Goal: Transaction & Acquisition: Book appointment/travel/reservation

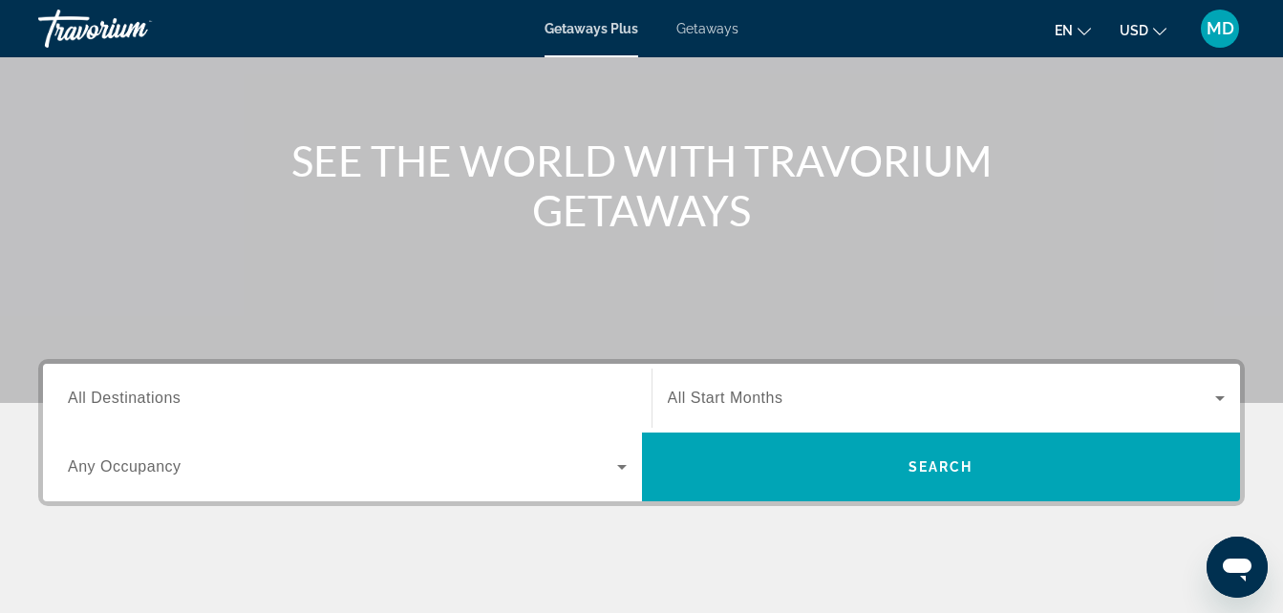
scroll to position [172, 0]
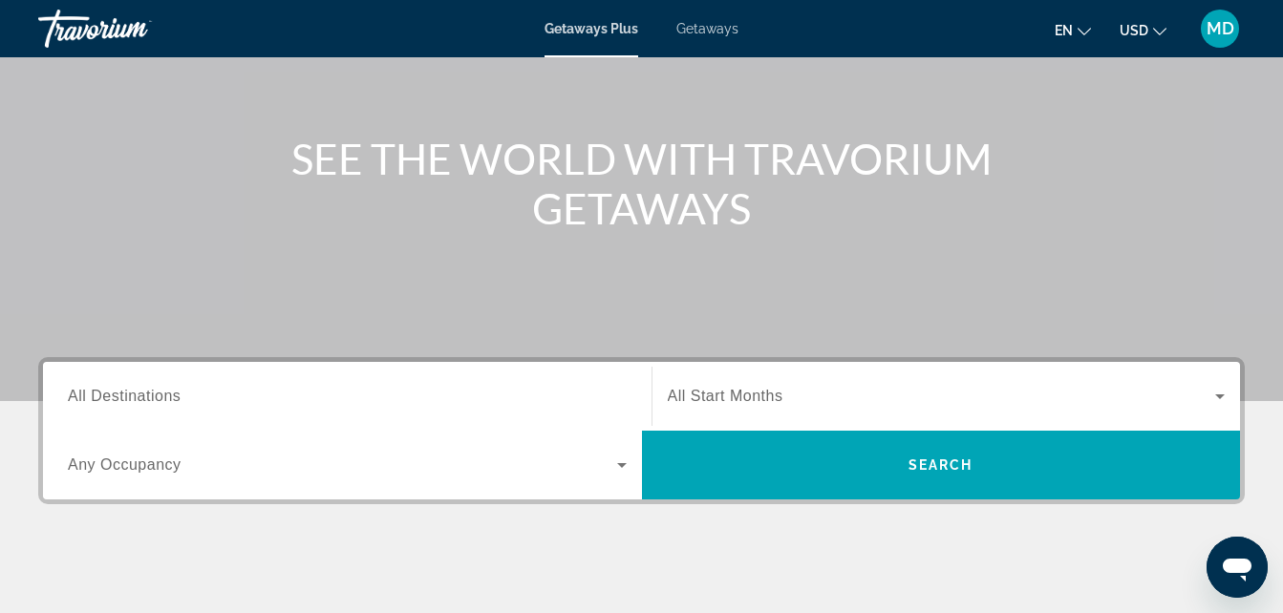
click at [471, 420] on div "Search widget" at bounding box center [347, 397] width 559 height 54
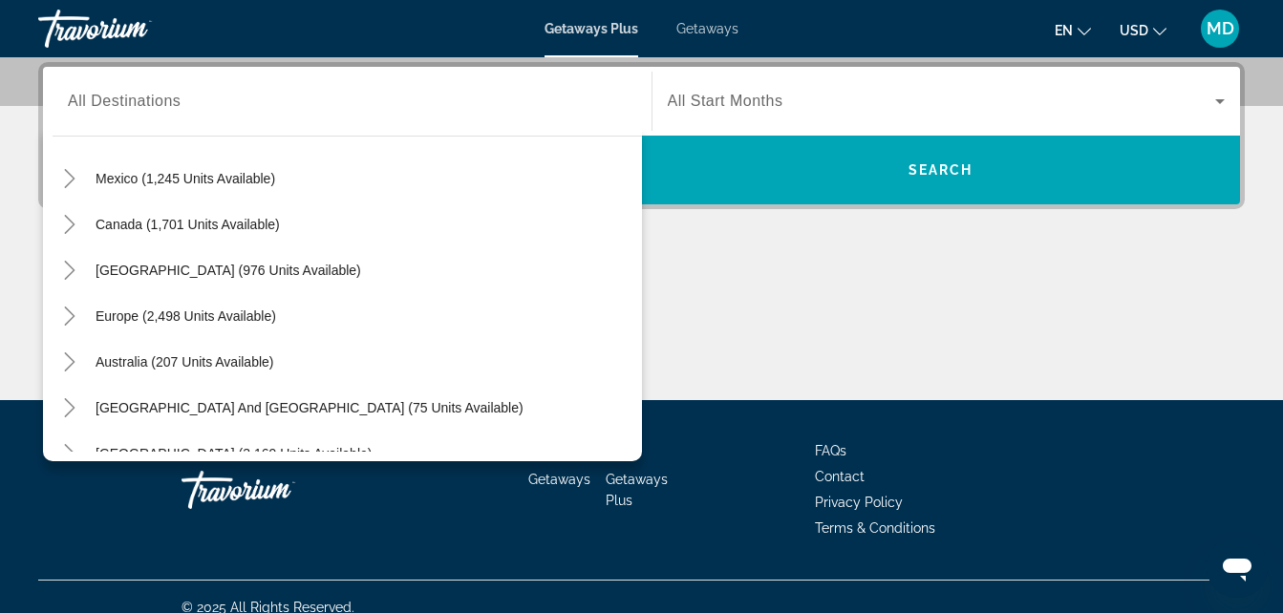
scroll to position [0, 0]
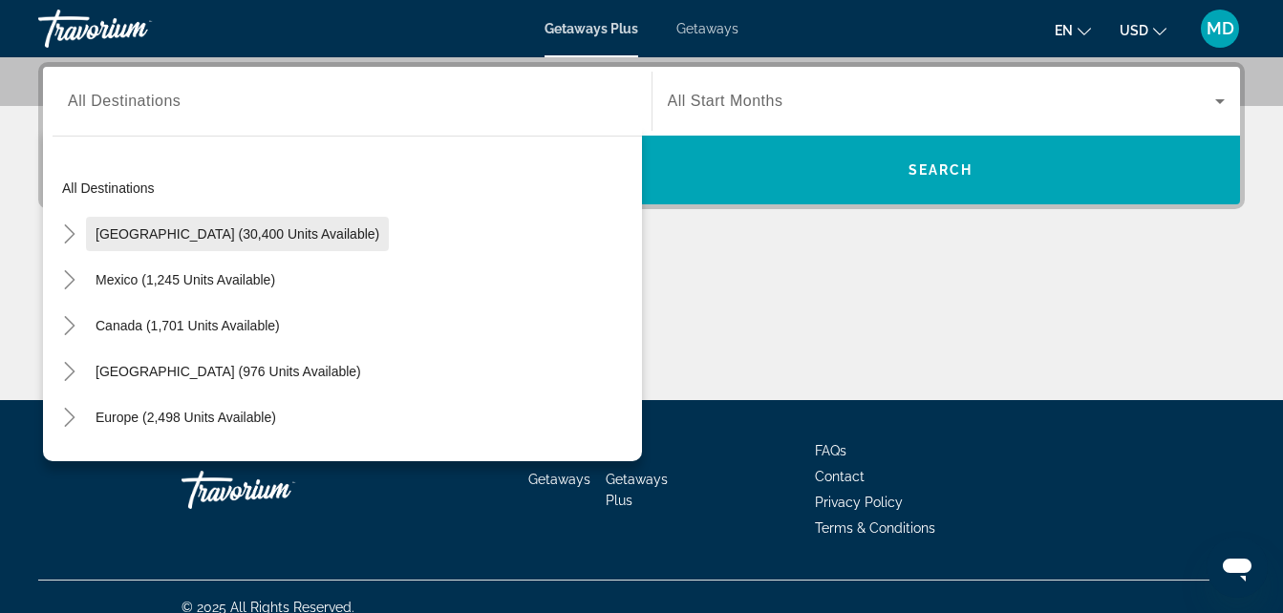
click at [192, 229] on span "[GEOGRAPHIC_DATA] (30,400 units available)" at bounding box center [237, 233] width 284 height 15
type input "**********"
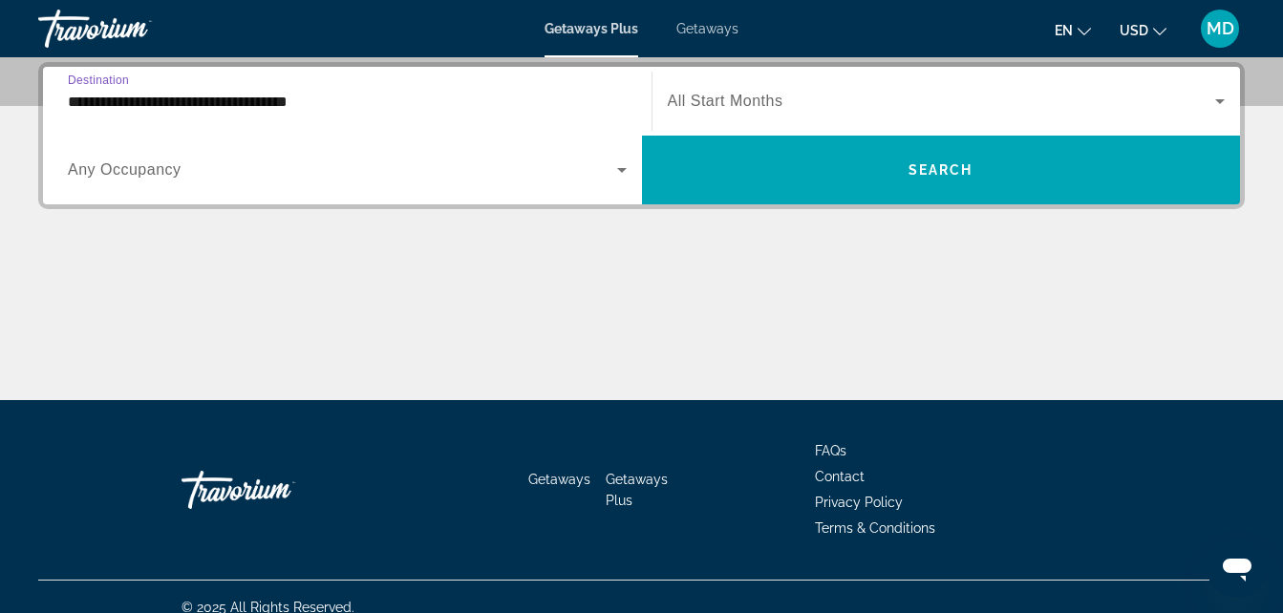
click at [1023, 95] on span "Search widget" at bounding box center [942, 101] width 548 height 23
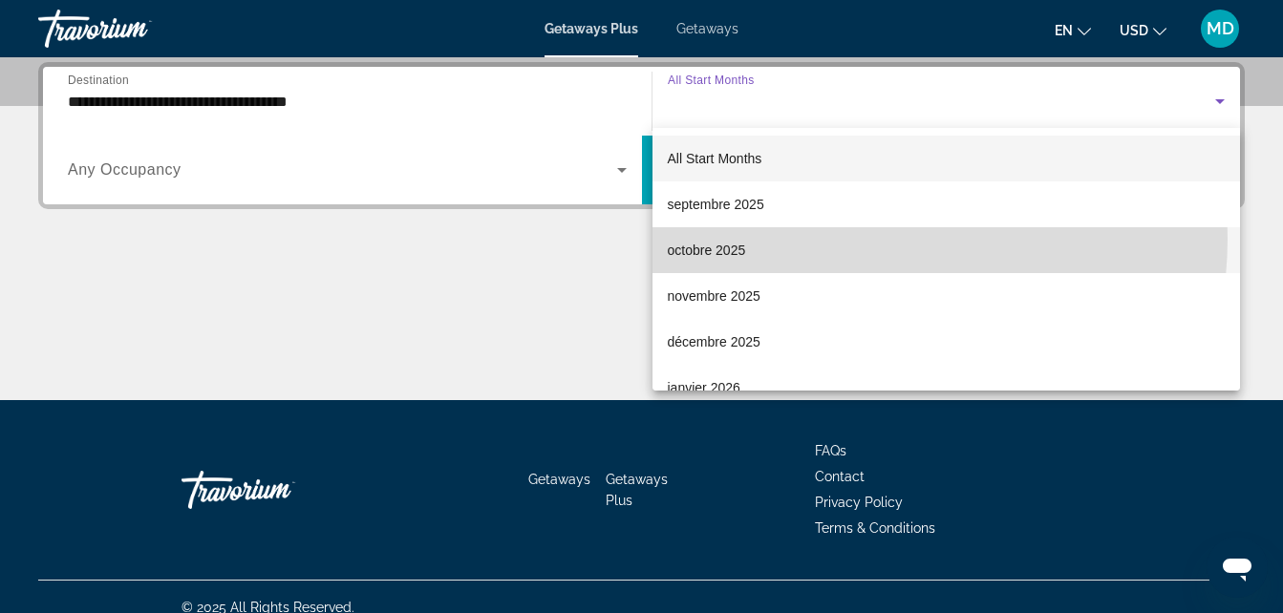
click at [855, 239] on mat-option "octobre 2025" at bounding box center [946, 250] width 588 height 46
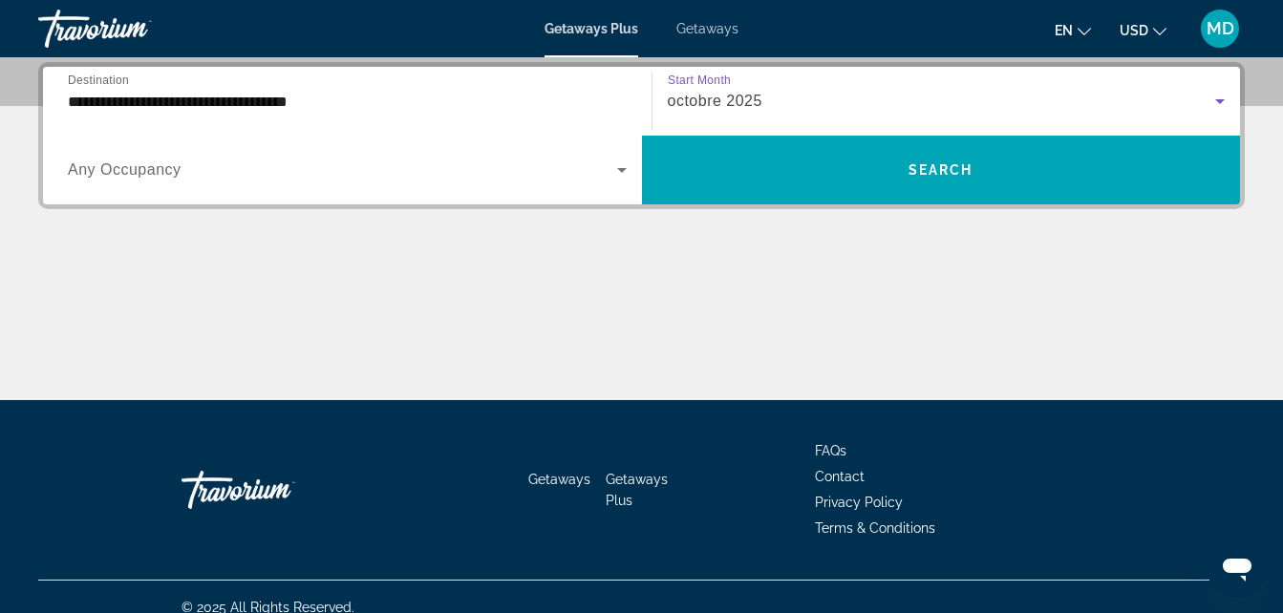
click at [633, 159] on div "Occupancy Any Occupancy" at bounding box center [347, 169] width 589 height 53
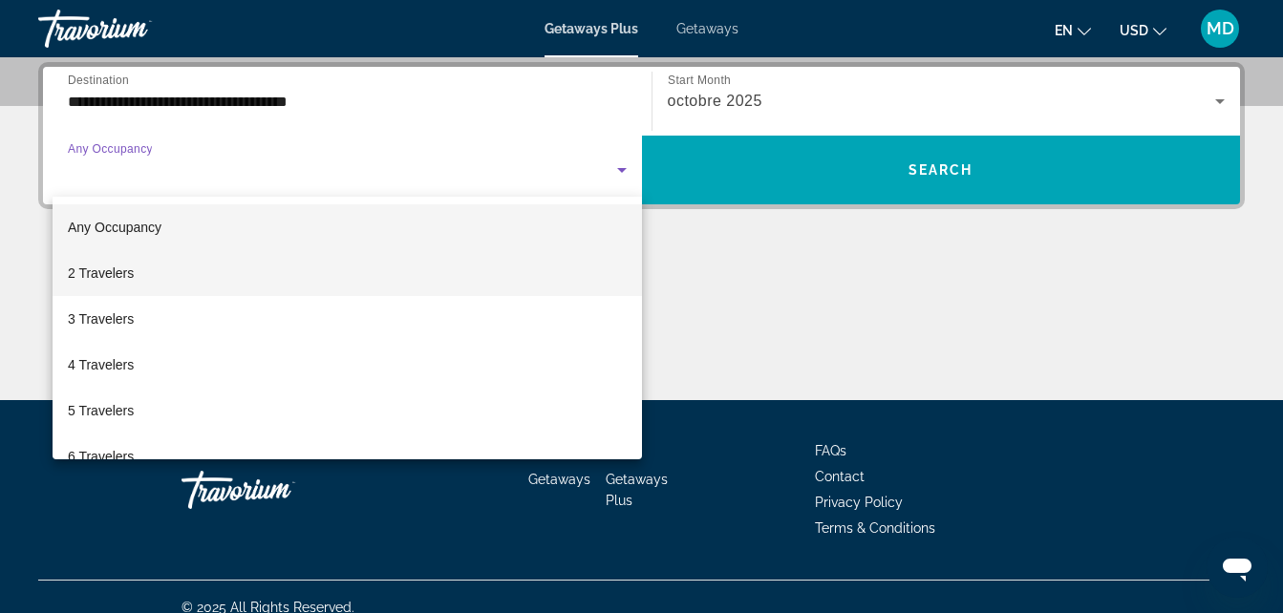
click at [464, 254] on mat-option "2 Travelers" at bounding box center [347, 273] width 589 height 46
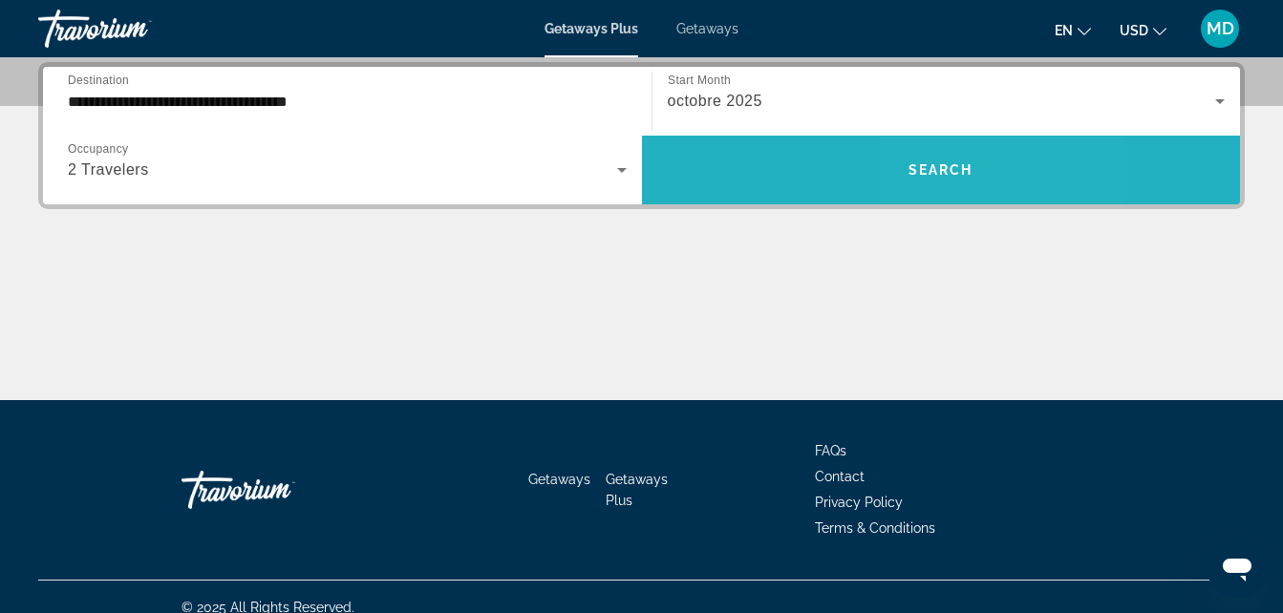
click at [956, 149] on span "Search widget" at bounding box center [941, 170] width 599 height 46
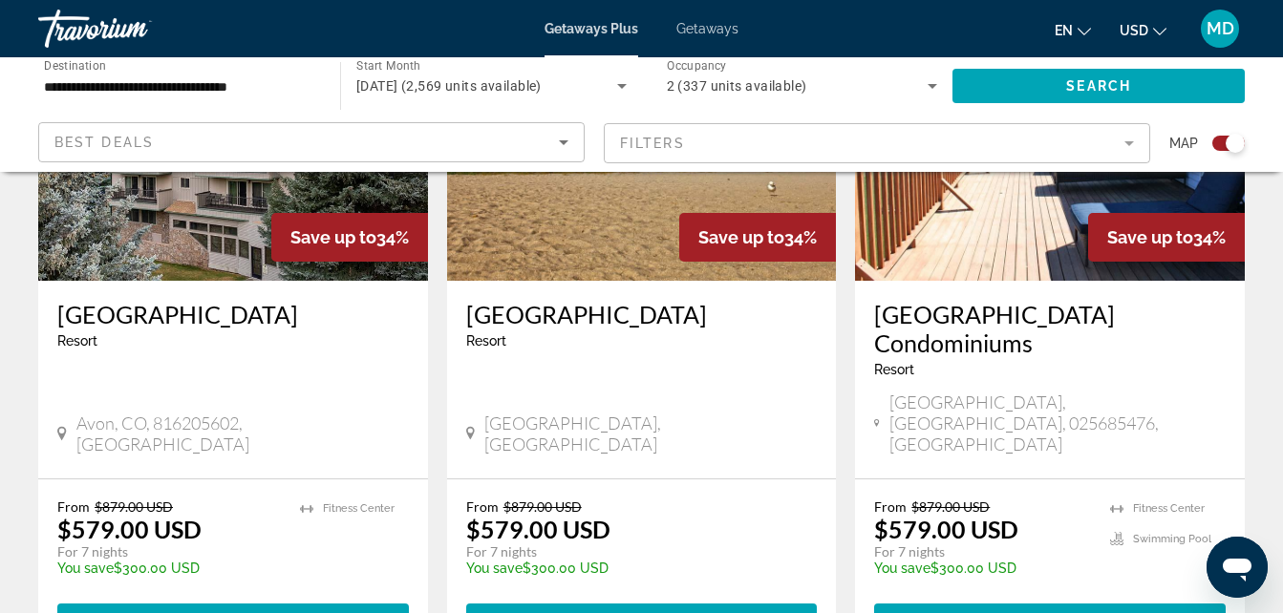
scroll to position [2237, 0]
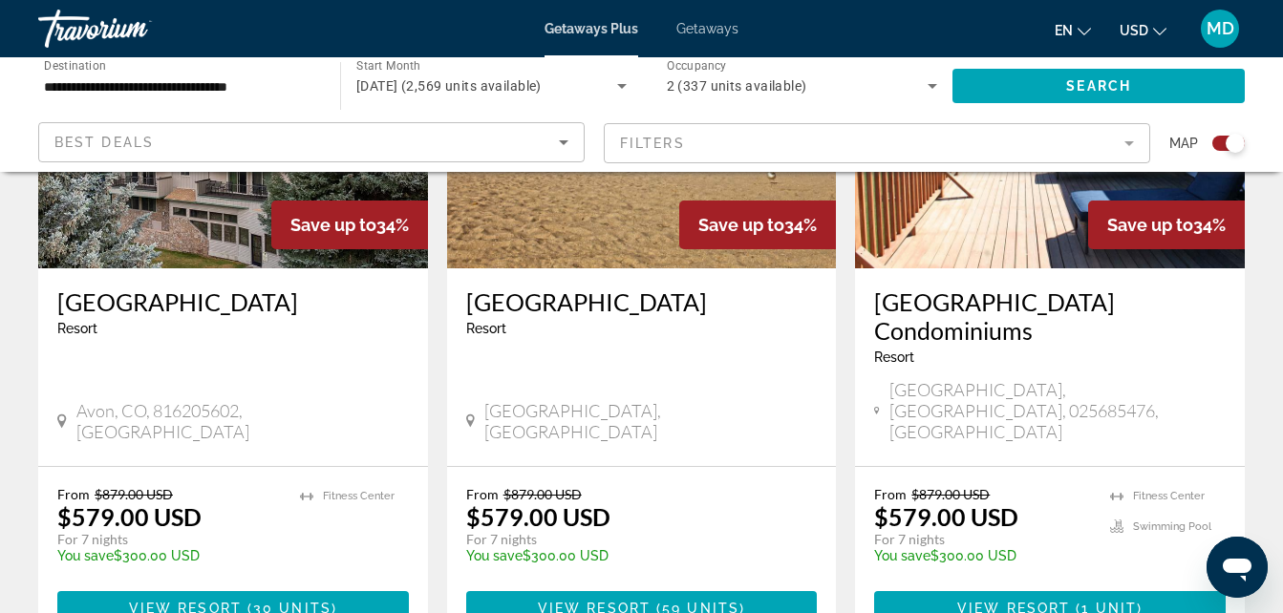
click at [1134, 36] on span "USD" at bounding box center [1133, 30] width 29 height 15
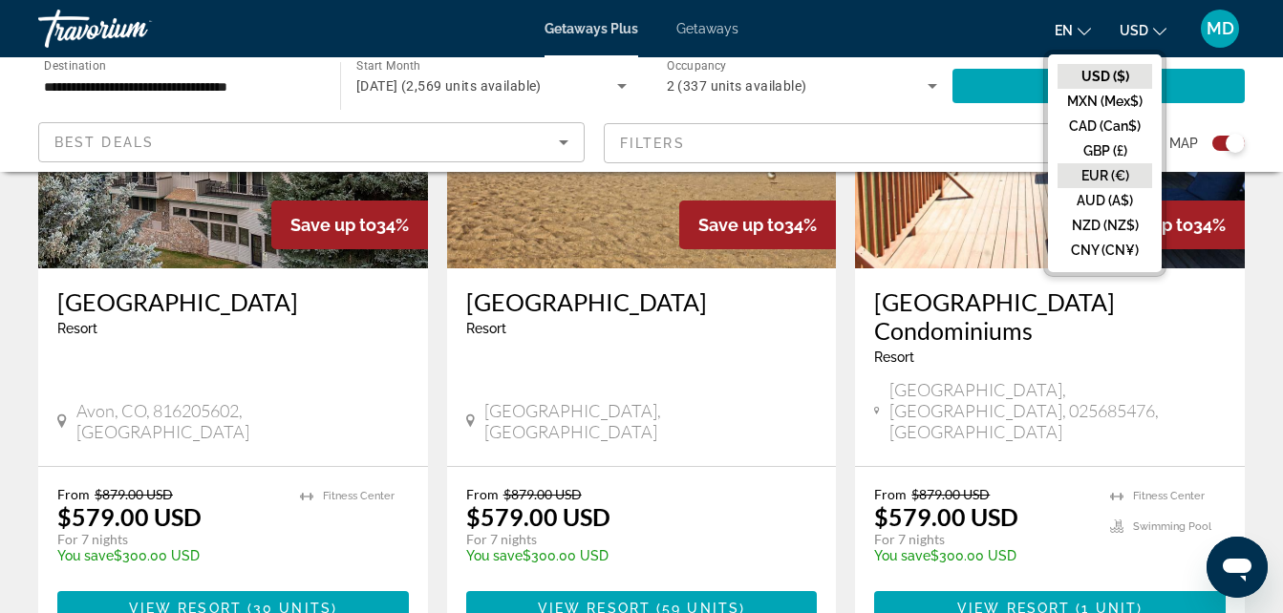
click at [1106, 177] on button "EUR (€)" at bounding box center [1104, 175] width 95 height 25
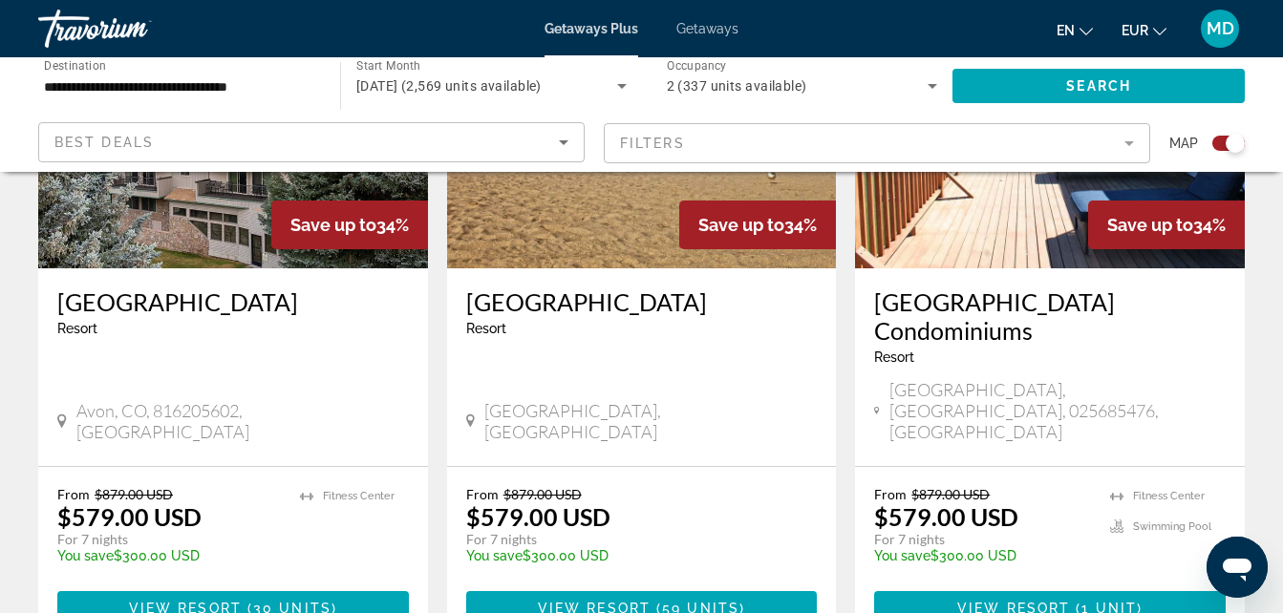
click at [750, 141] on mat-form-field "Filters" at bounding box center [877, 143] width 546 height 40
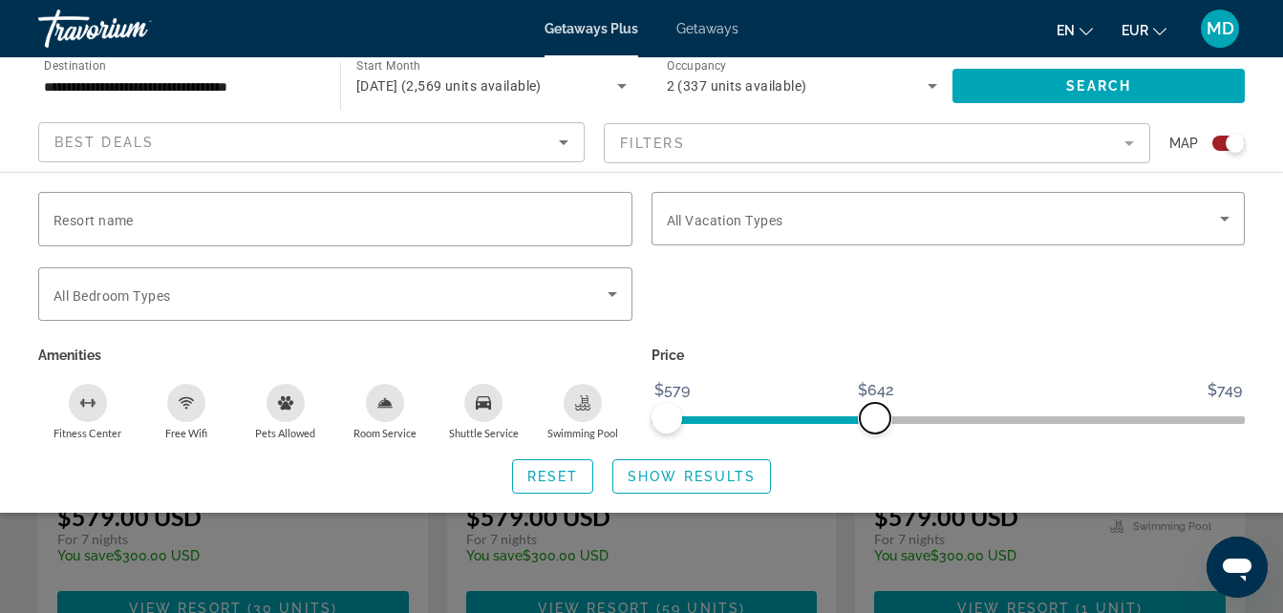
drag, startPoint x: 1229, startPoint y: 414, endPoint x: 852, endPoint y: 431, distance: 377.6
click at [859, 431] on span "ngx-slider-max" at bounding box center [874, 418] width 31 height 31
click at [665, 477] on span "Show Results" at bounding box center [691, 476] width 128 height 15
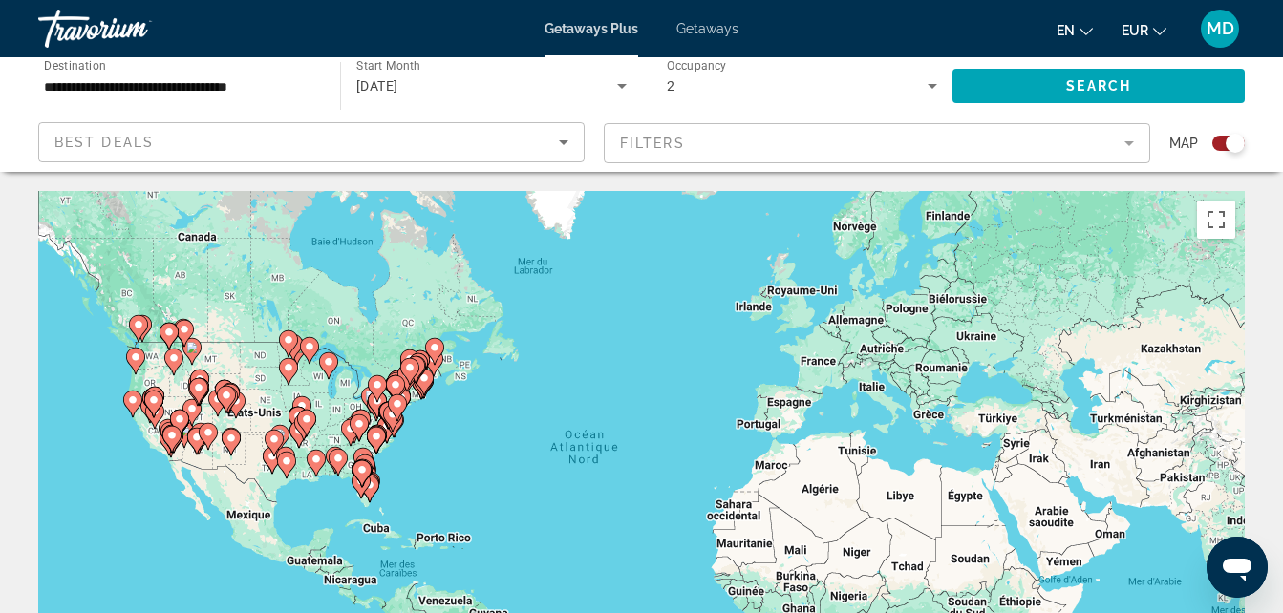
drag, startPoint x: 767, startPoint y: 142, endPoint x: 704, endPoint y: 137, distance: 63.3
click at [704, 137] on mat-form-field "Filters" at bounding box center [877, 143] width 546 height 40
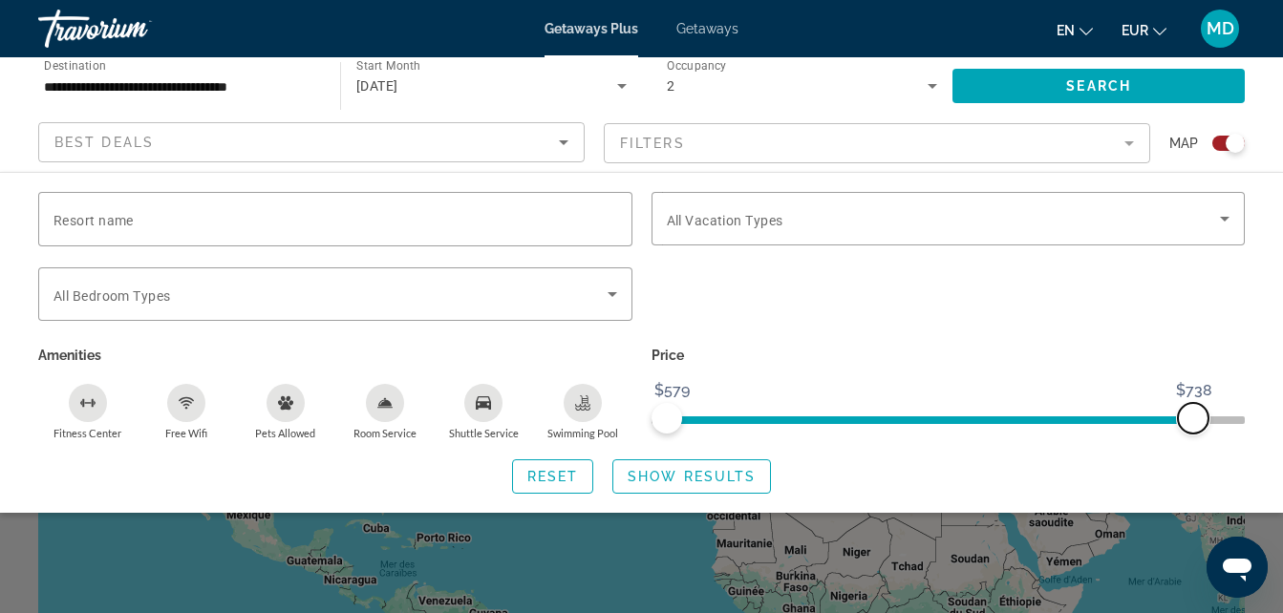
drag, startPoint x: 853, startPoint y: 416, endPoint x: 1202, endPoint y: 437, distance: 350.1
click at [1202, 437] on div "Price $579 $749 $579 $738" at bounding box center [948, 391] width 613 height 98
click at [726, 467] on span "Search widget" at bounding box center [691, 477] width 157 height 46
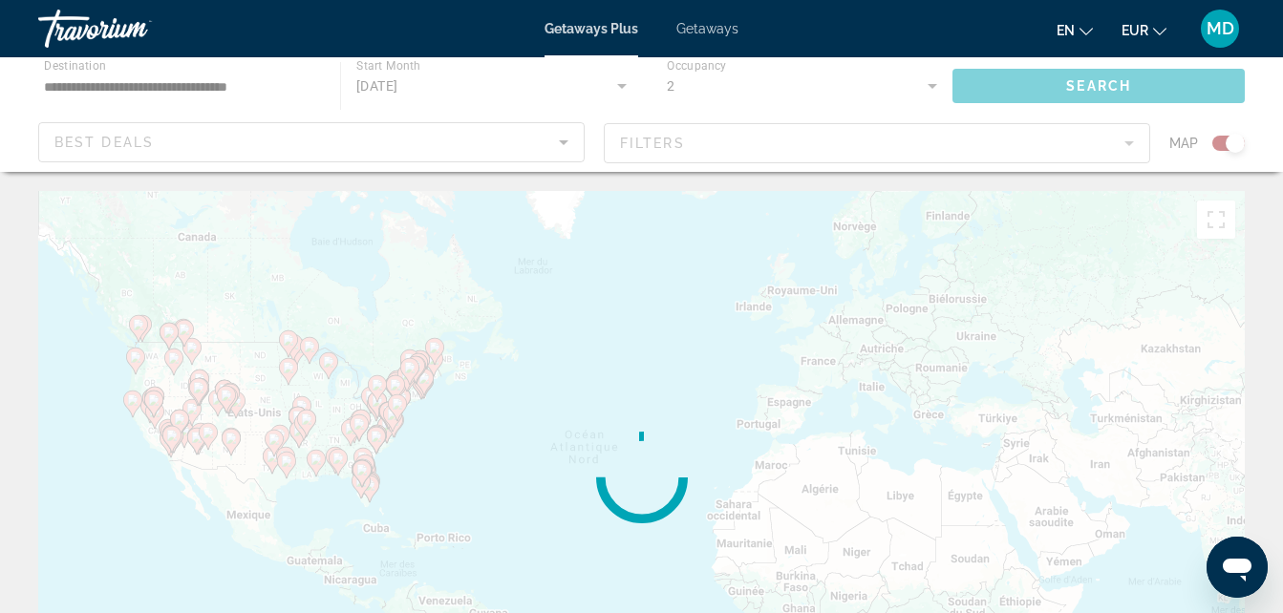
click at [726, 467] on div "Main content" at bounding box center [641, 477] width 1206 height 573
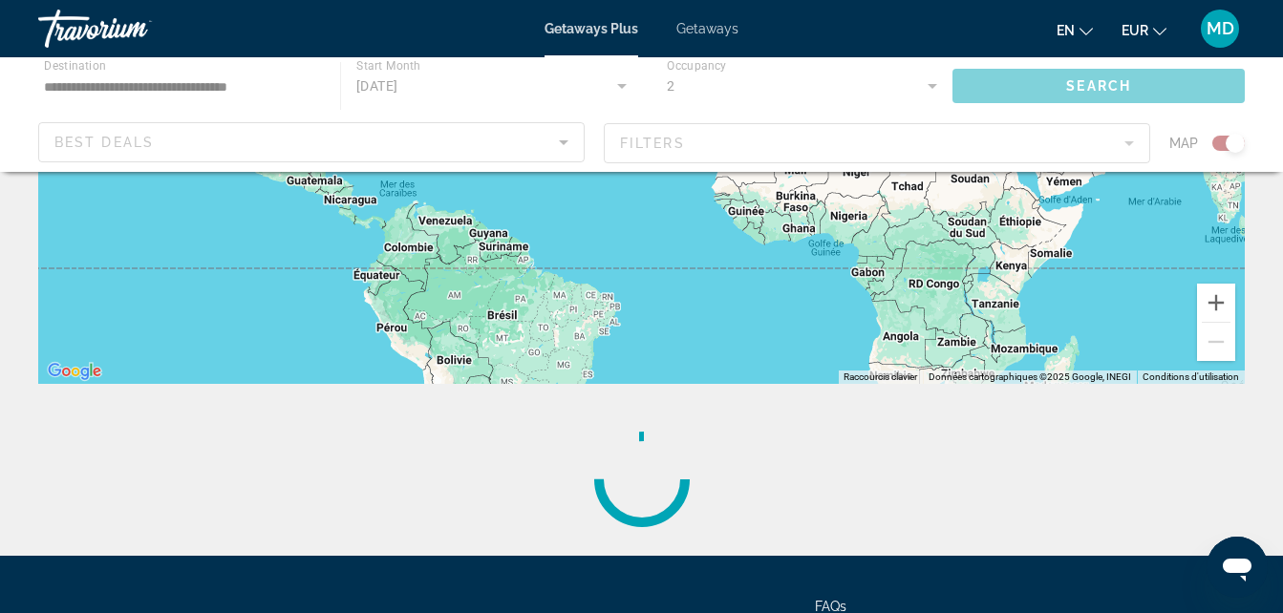
scroll to position [384, 0]
